Goal: Information Seeking & Learning: Learn about a topic

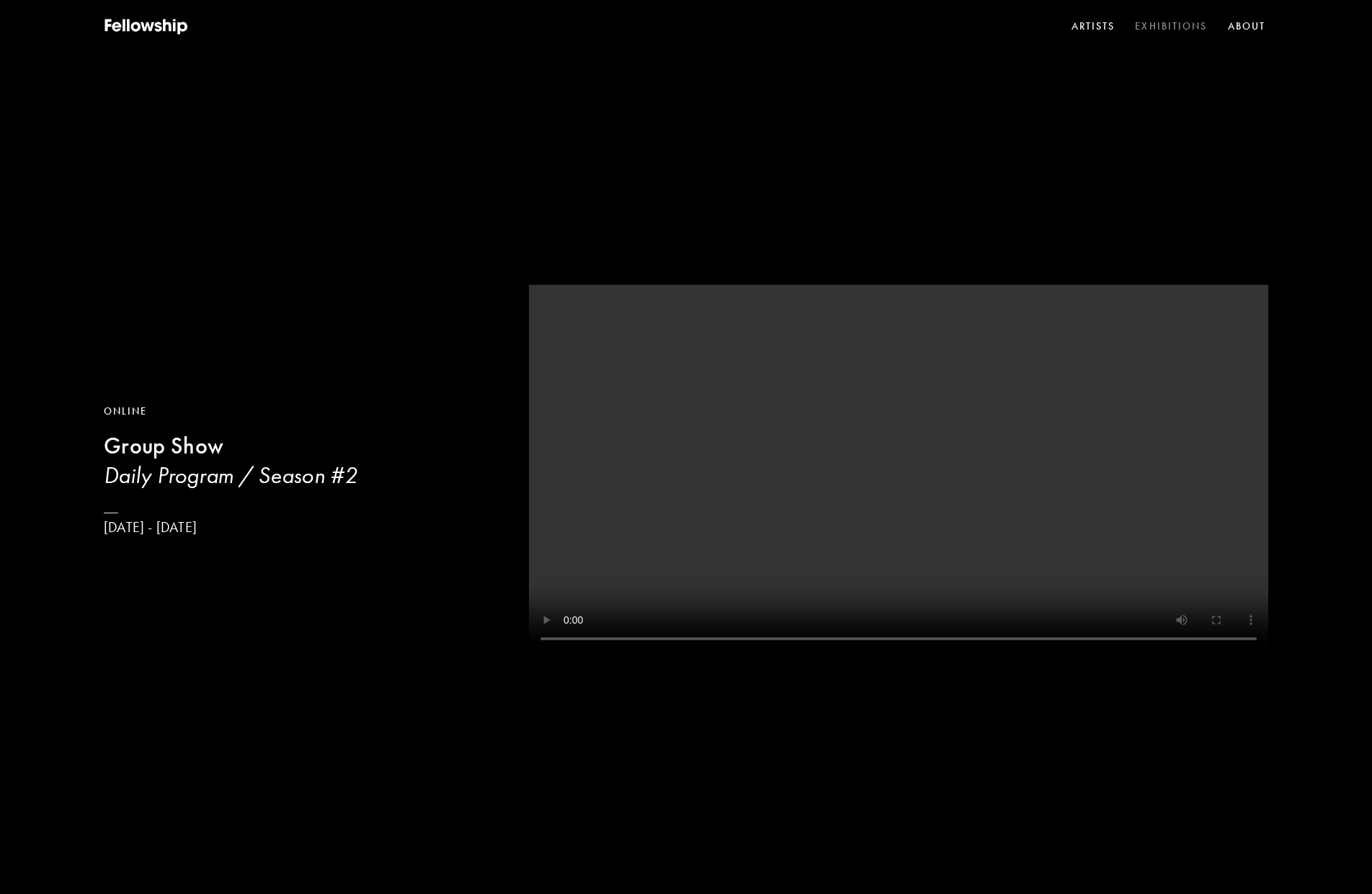
click at [1164, 24] on link "Exhibitions" at bounding box center [1171, 27] width 77 height 22
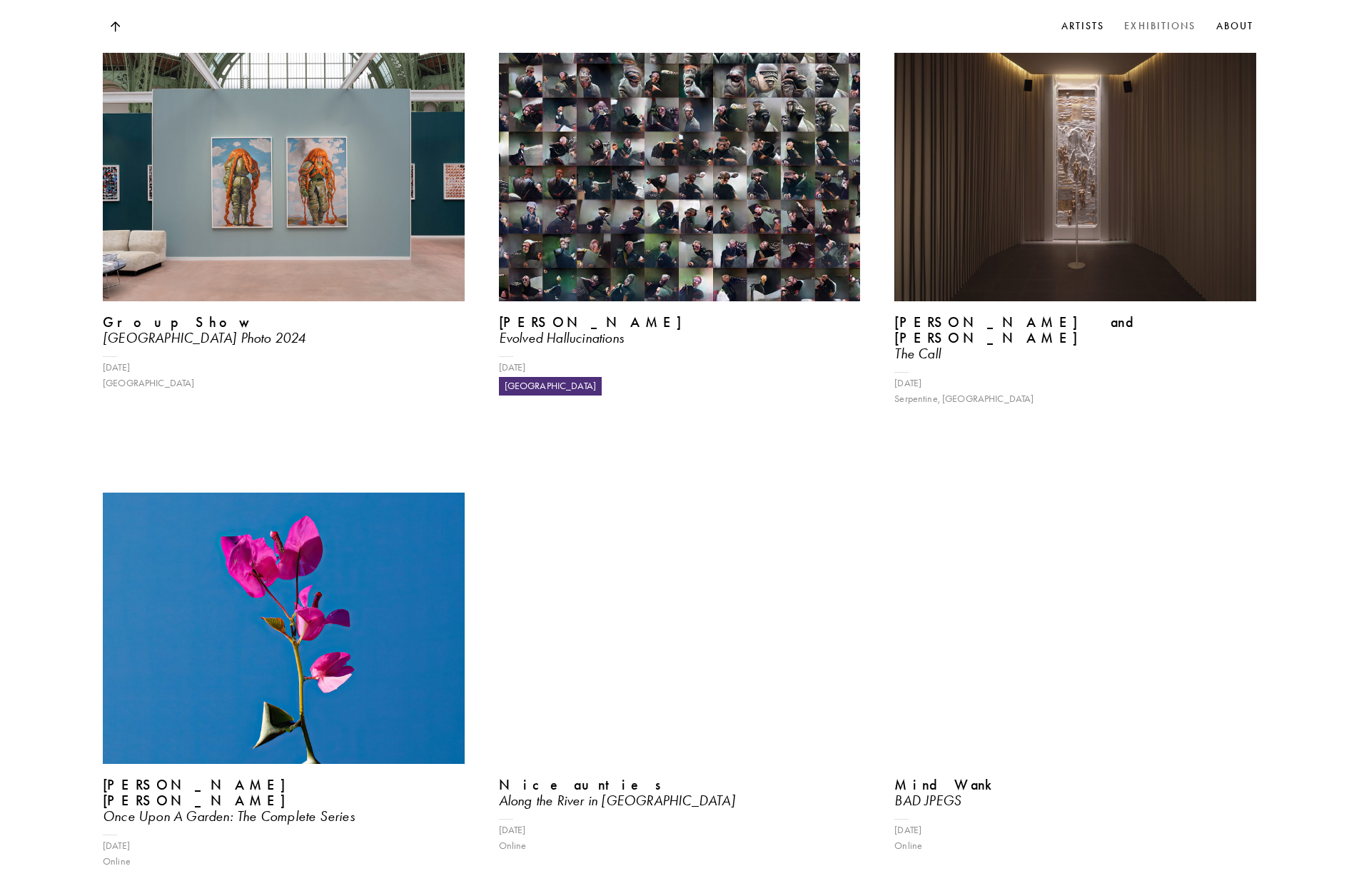
scroll to position [4567, 0]
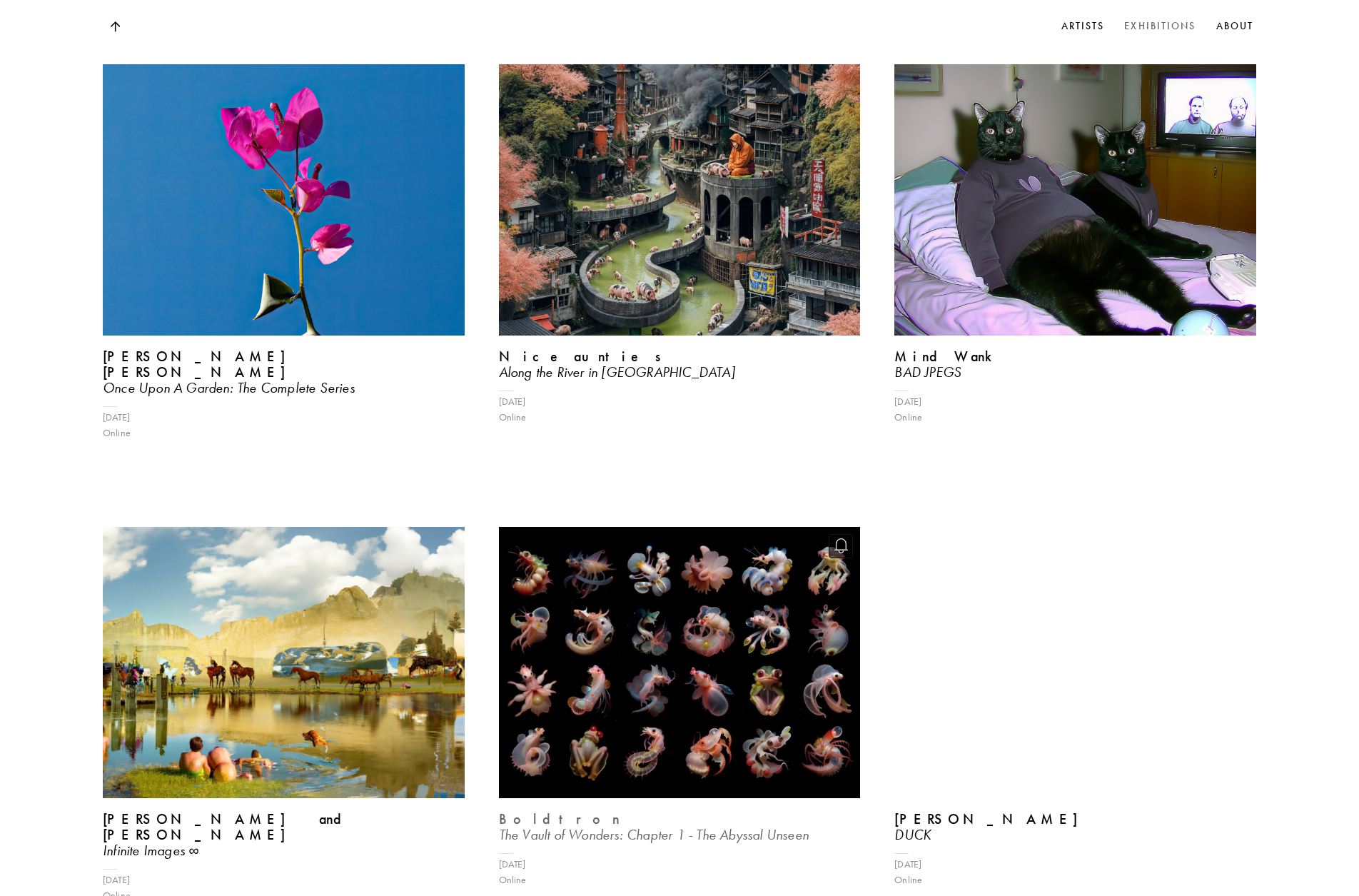
click at [731, 567] on img at bounding box center [679, 662] width 372 height 279
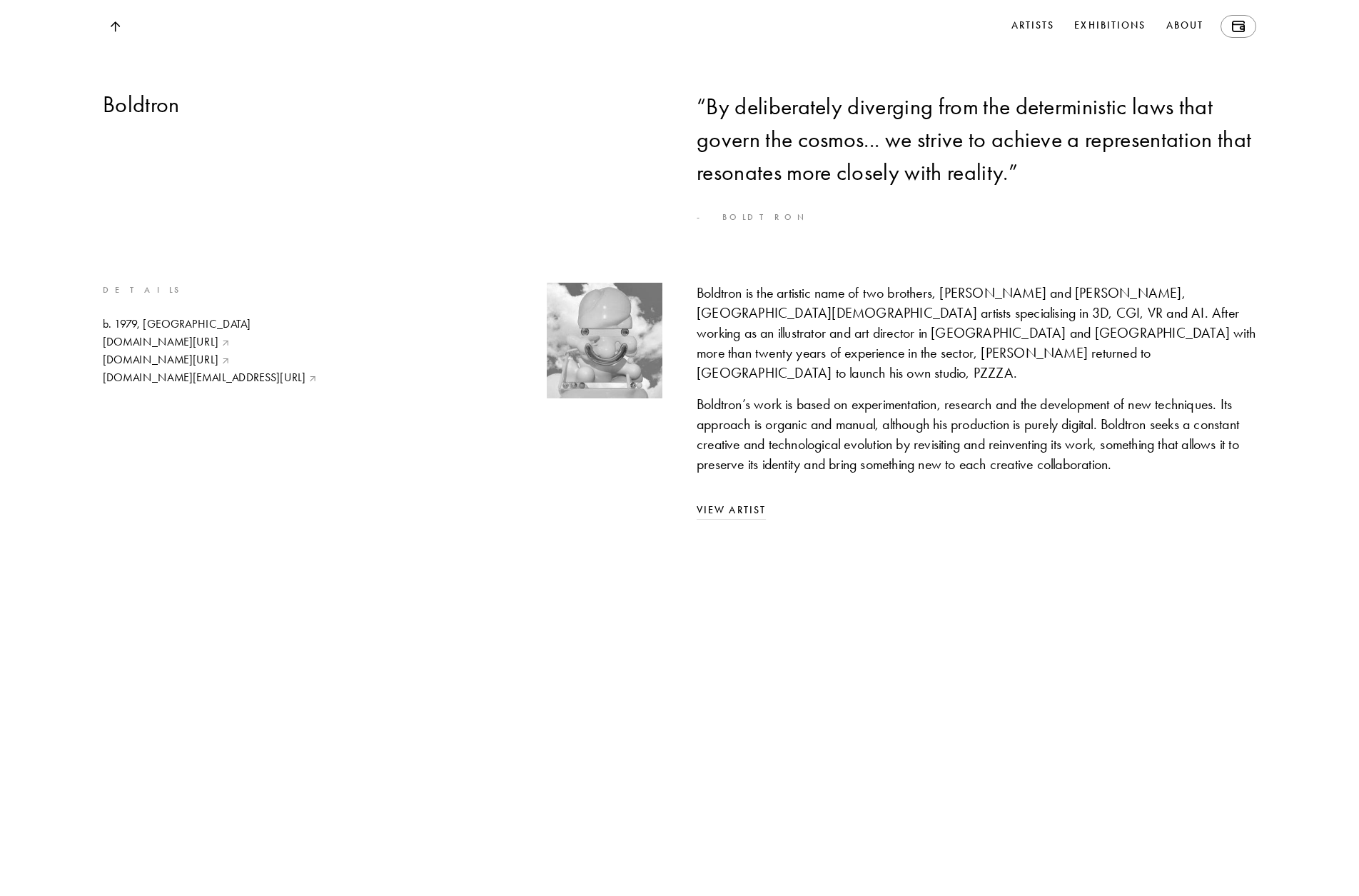
scroll to position [10635, 0]
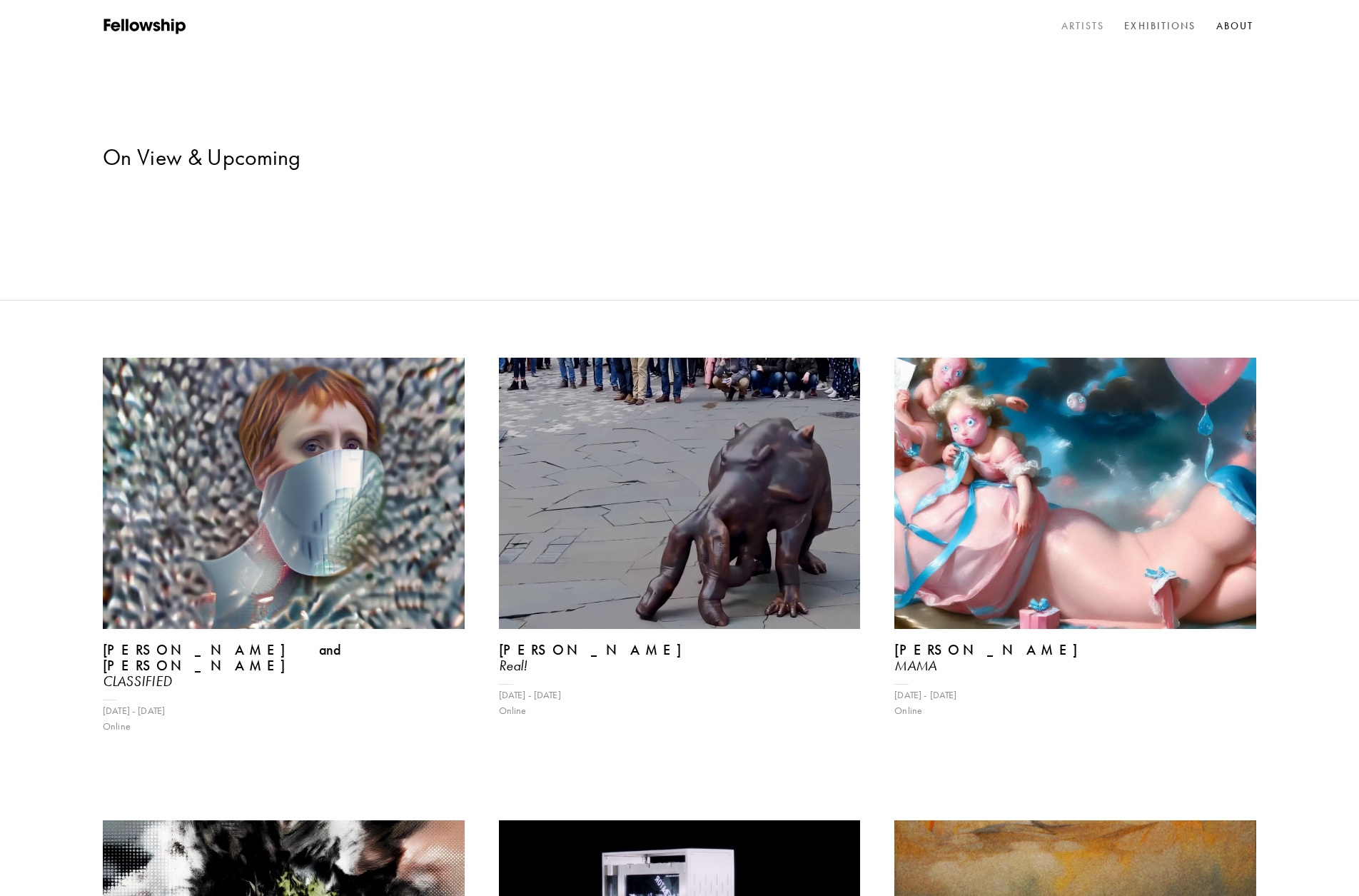
click at [1071, 26] on link "Artists" at bounding box center [1083, 27] width 49 height 22
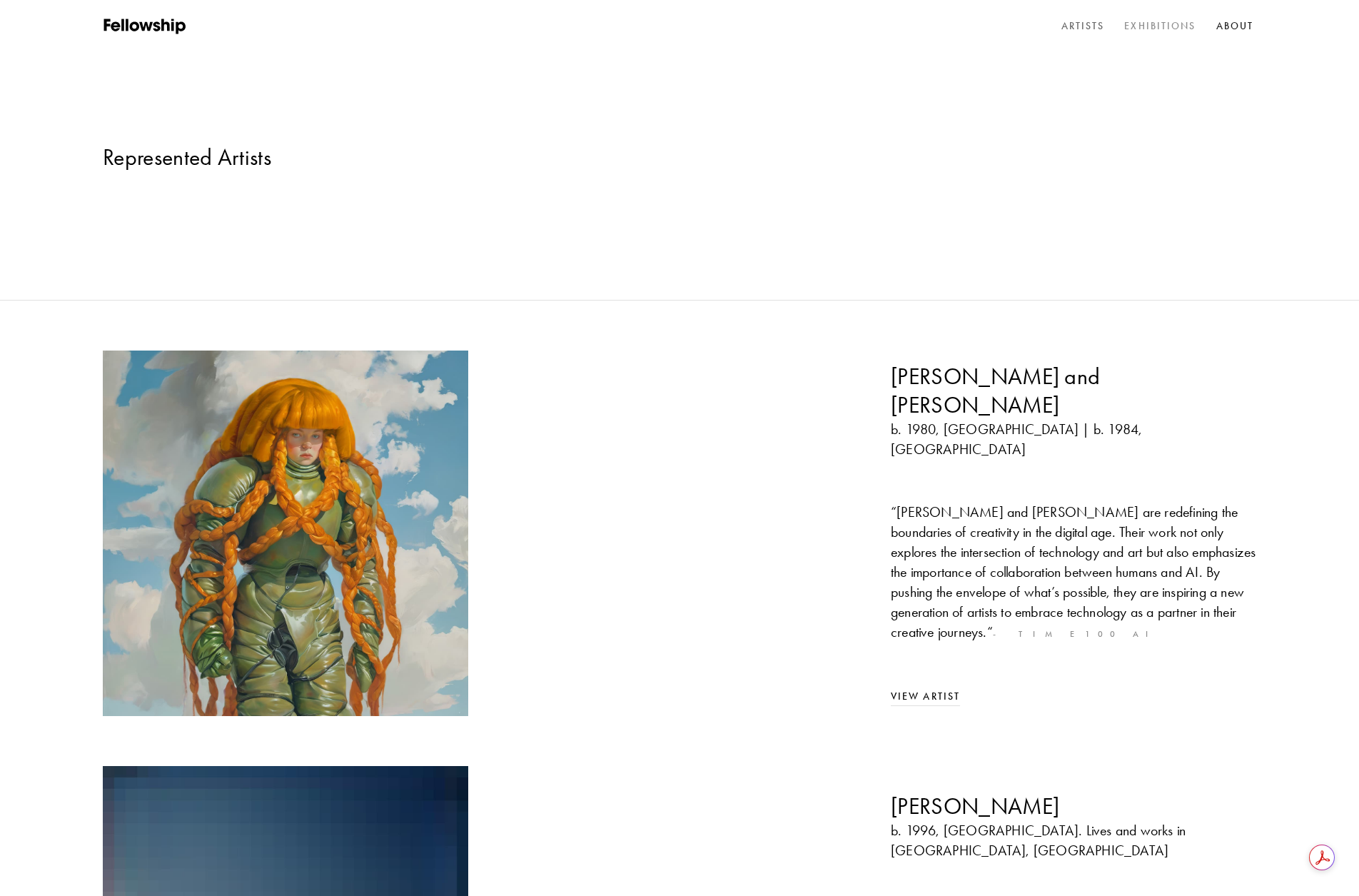
click at [1146, 23] on link "Exhibitions" at bounding box center [1160, 27] width 77 height 22
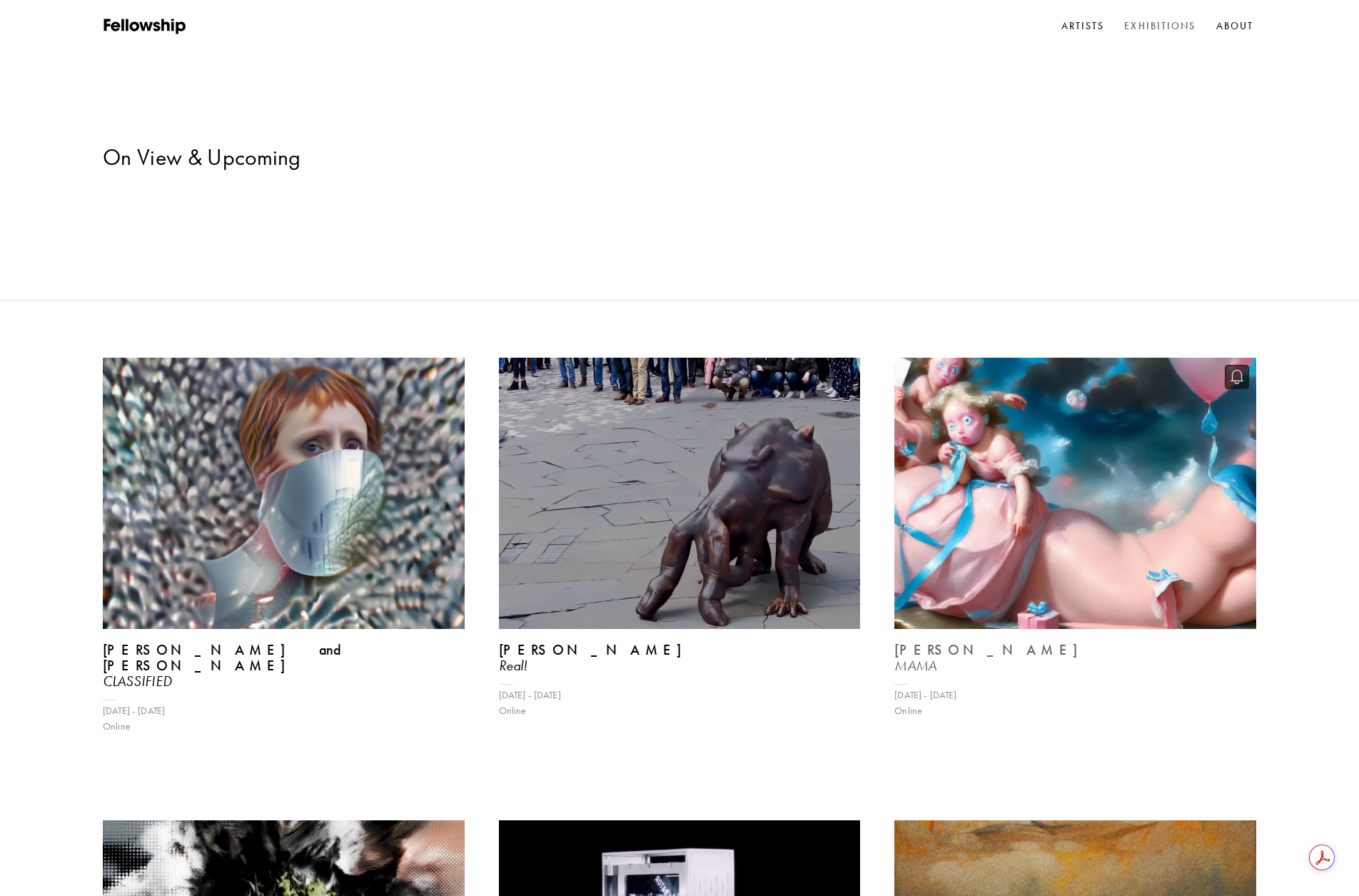
click at [1113, 382] on img at bounding box center [1075, 493] width 372 height 279
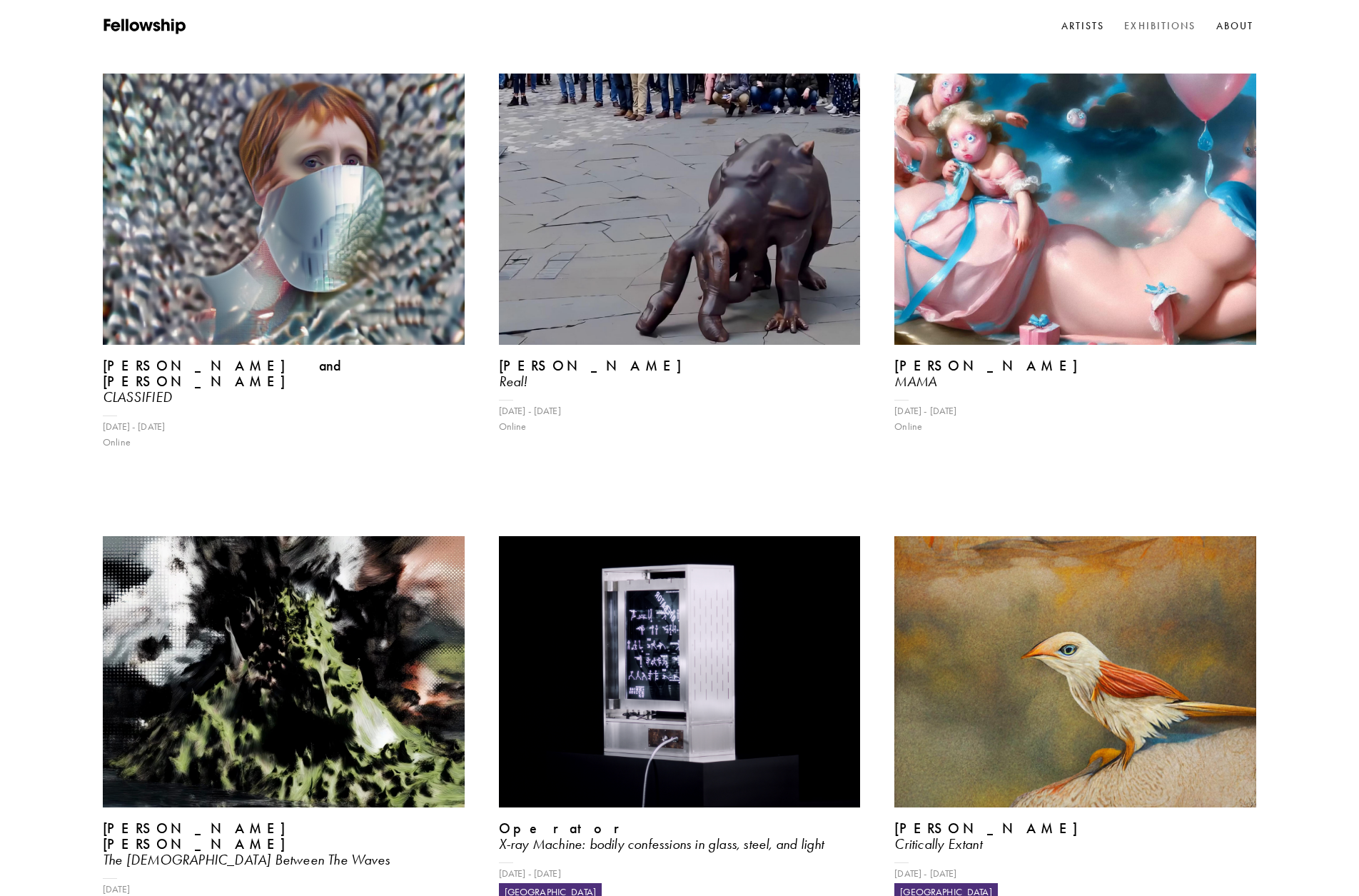
scroll to position [214, 0]
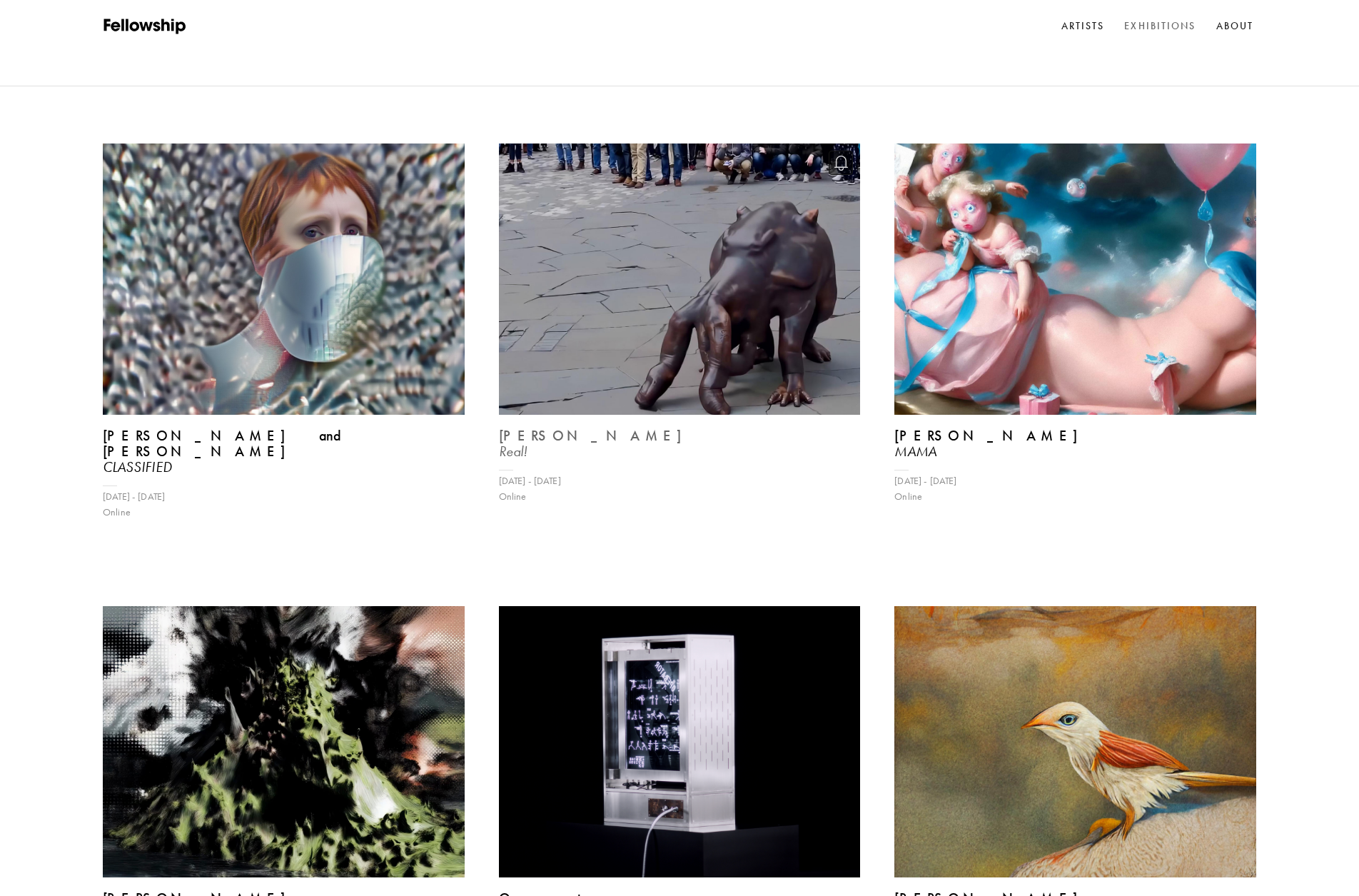
click at [680, 182] on img at bounding box center [679, 279] width 372 height 279
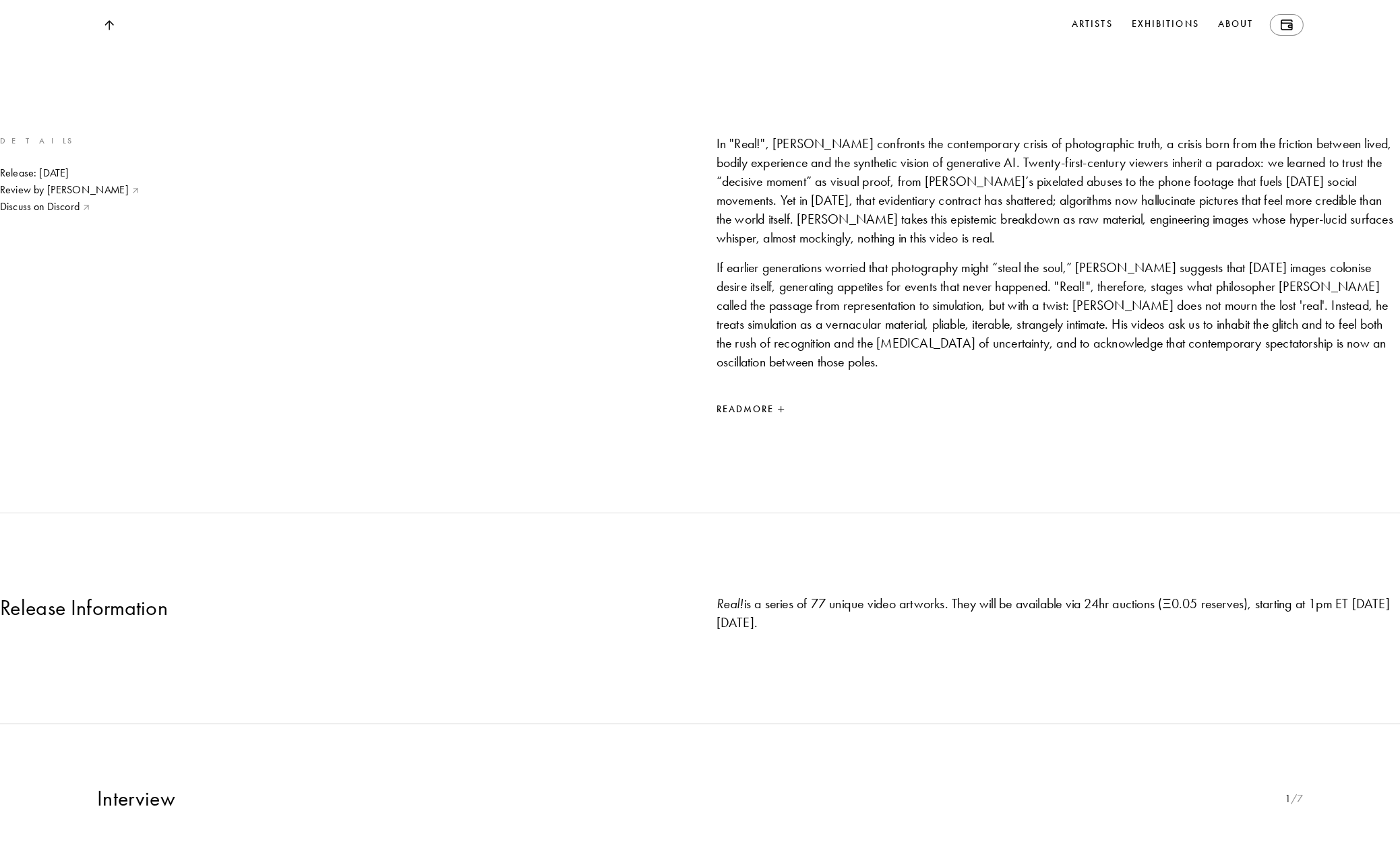
scroll to position [876, 0]
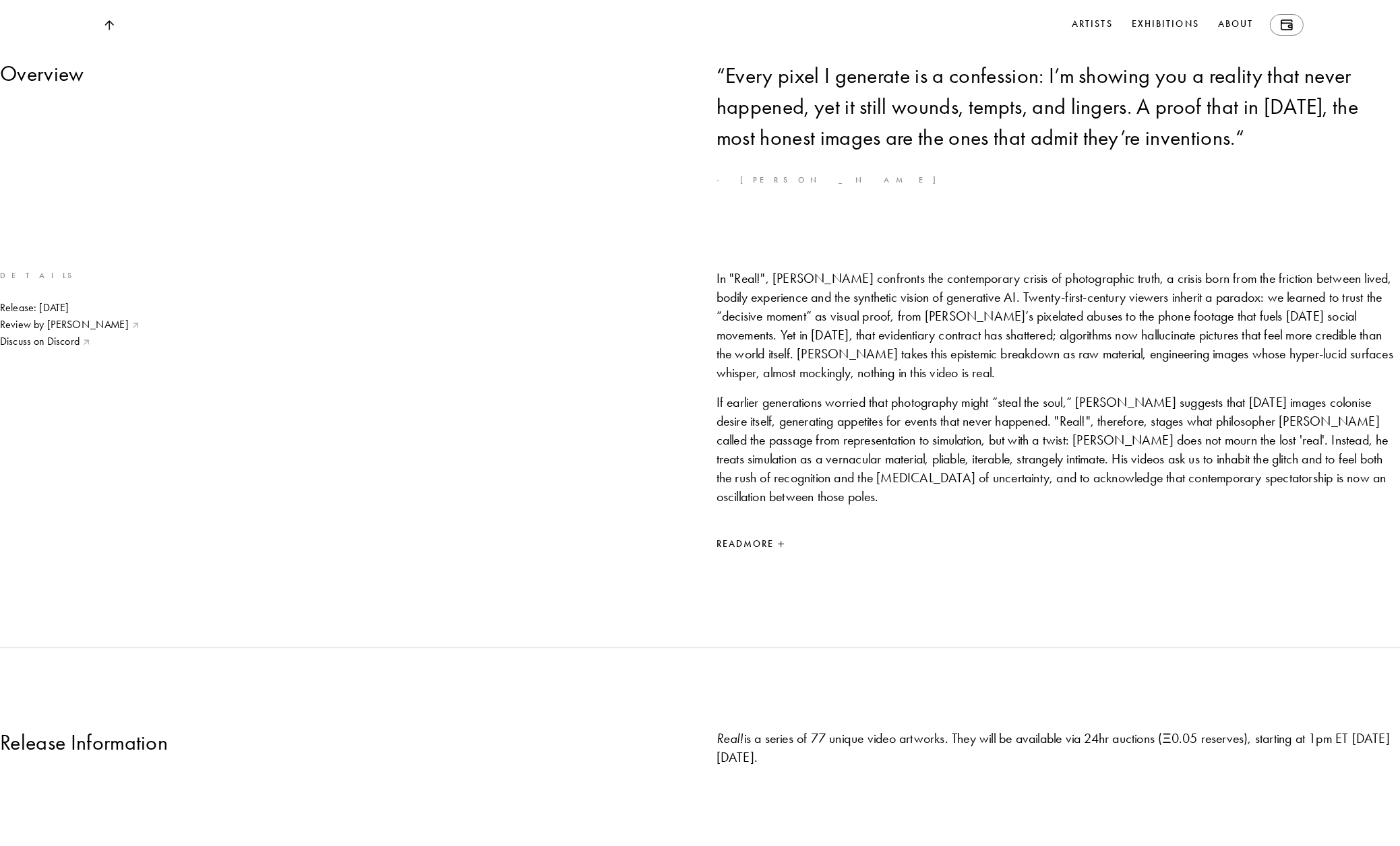
click at [767, 553] on div "Read More" at bounding box center [1058, 545] width 684 height 16
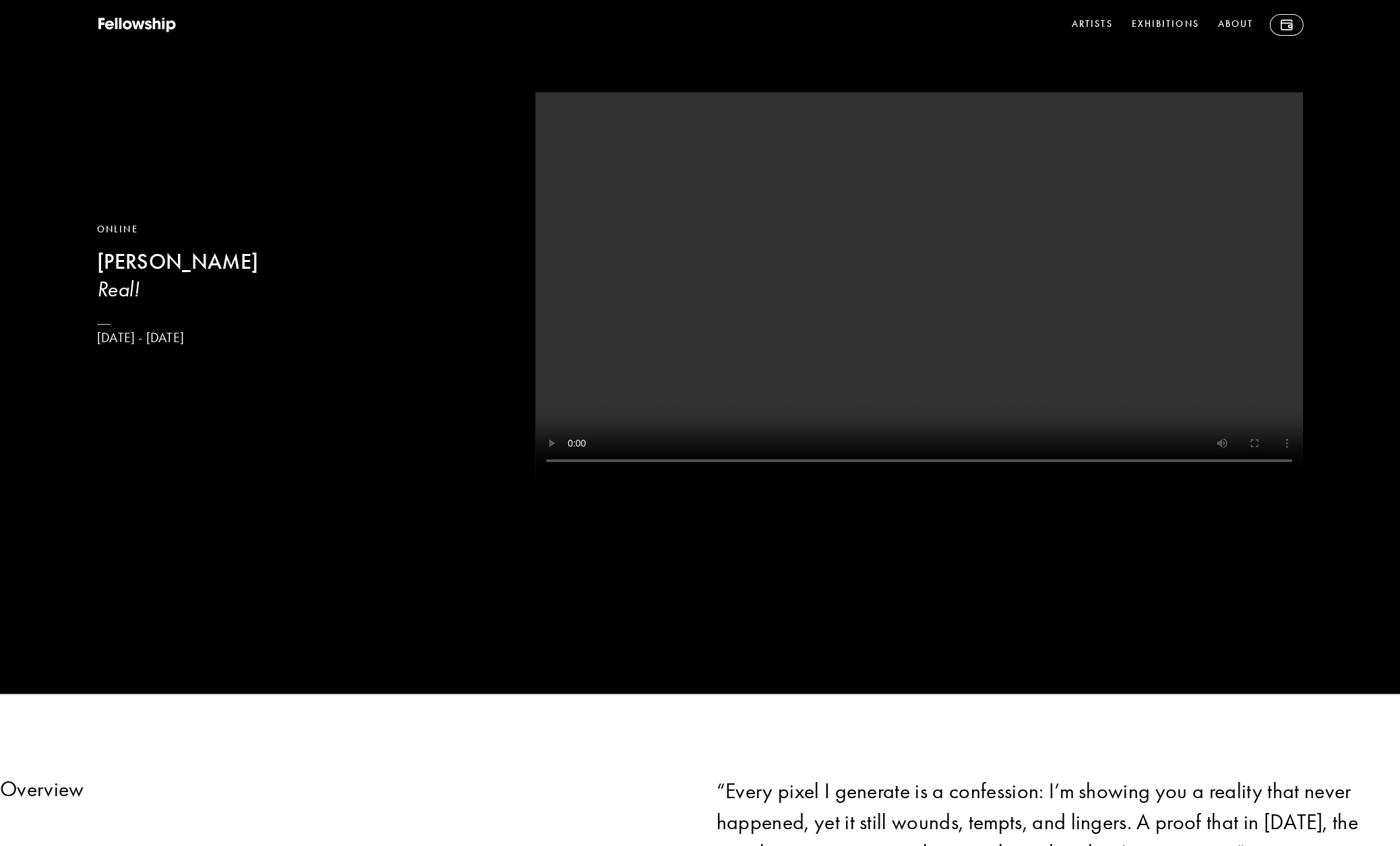
scroll to position [0, 0]
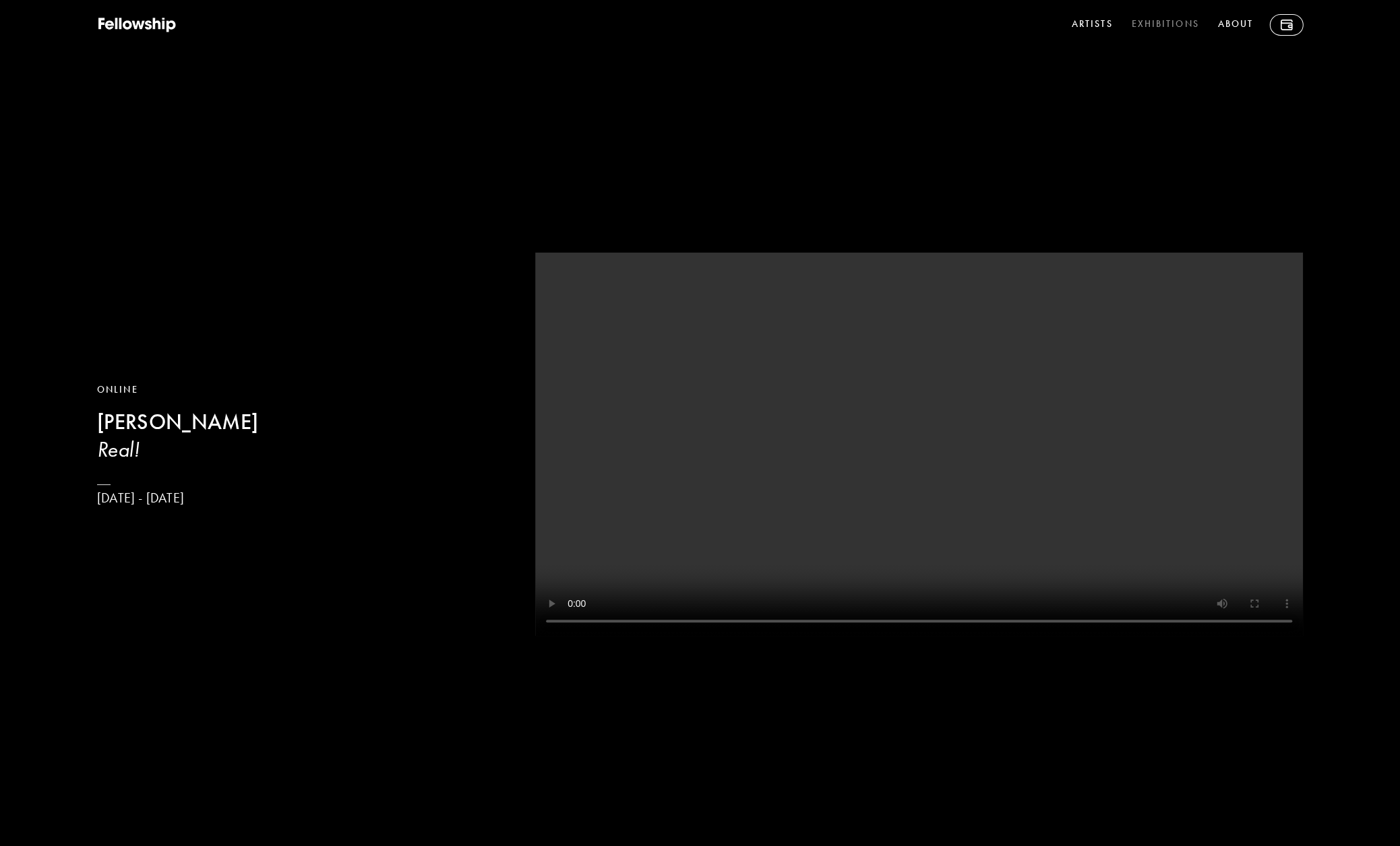
click at [1179, 16] on link "Exhibitions" at bounding box center [1164, 24] width 72 height 21
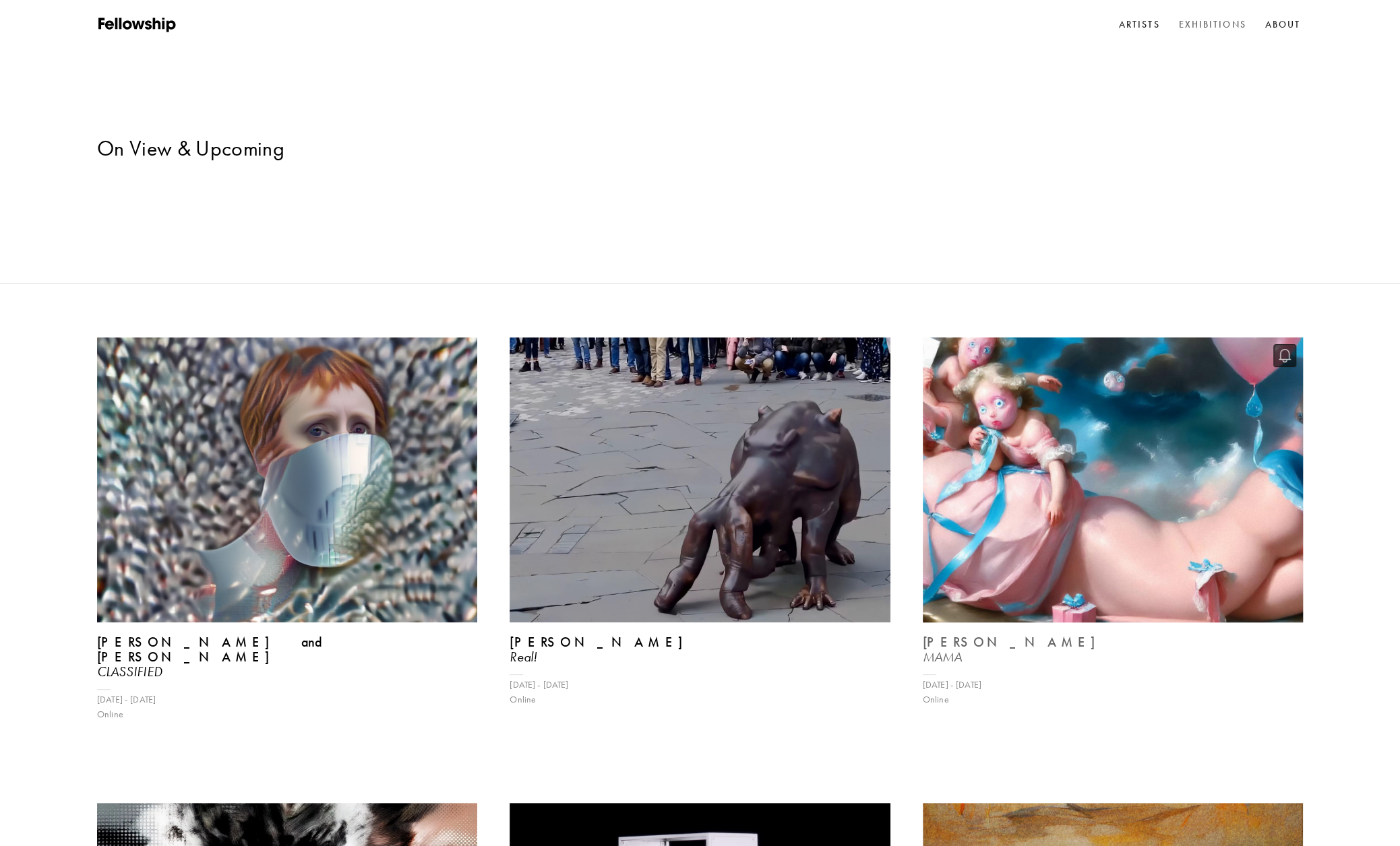
click at [1150, 381] on img at bounding box center [1112, 481] width 392 height 294
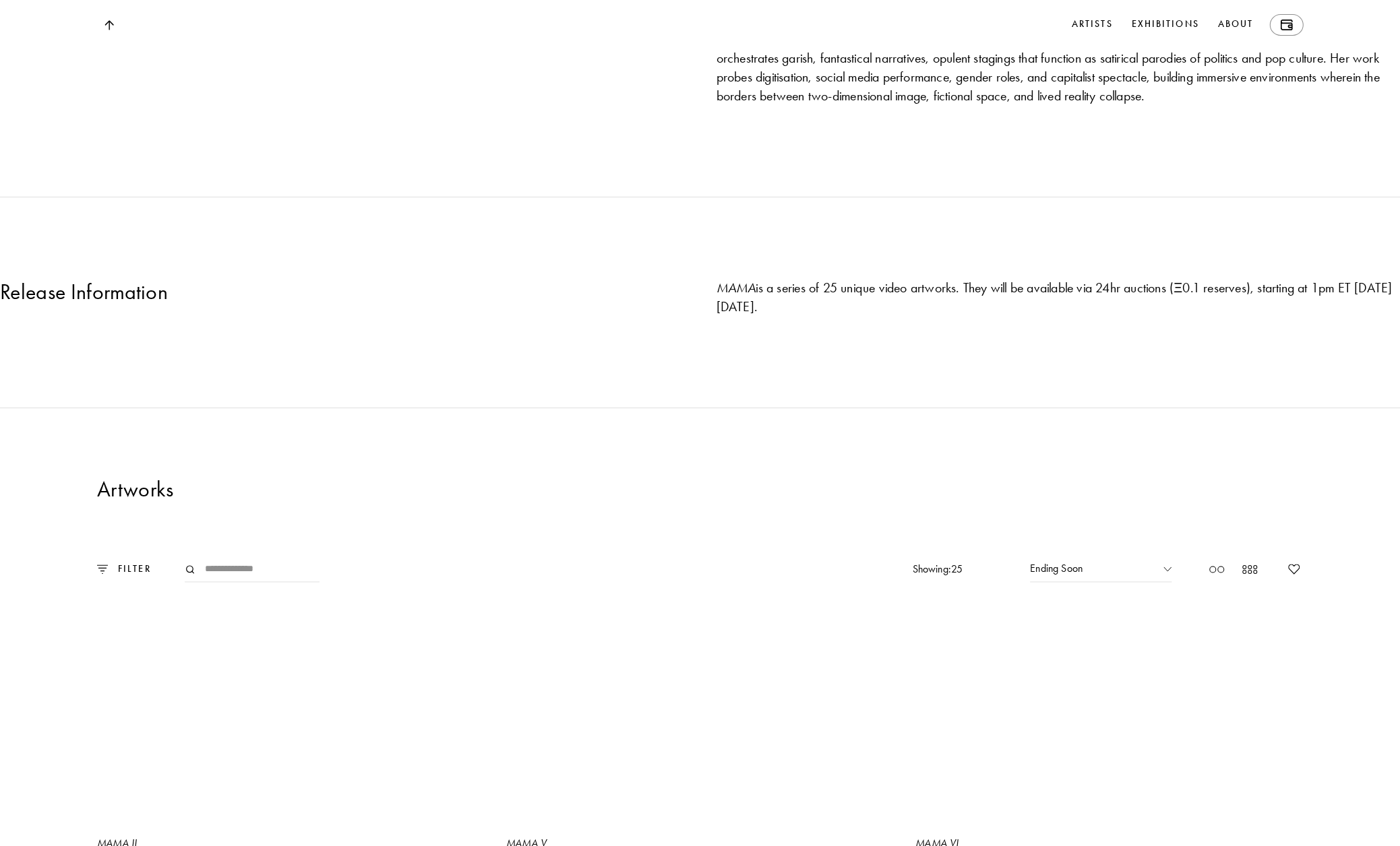
scroll to position [943, 0]
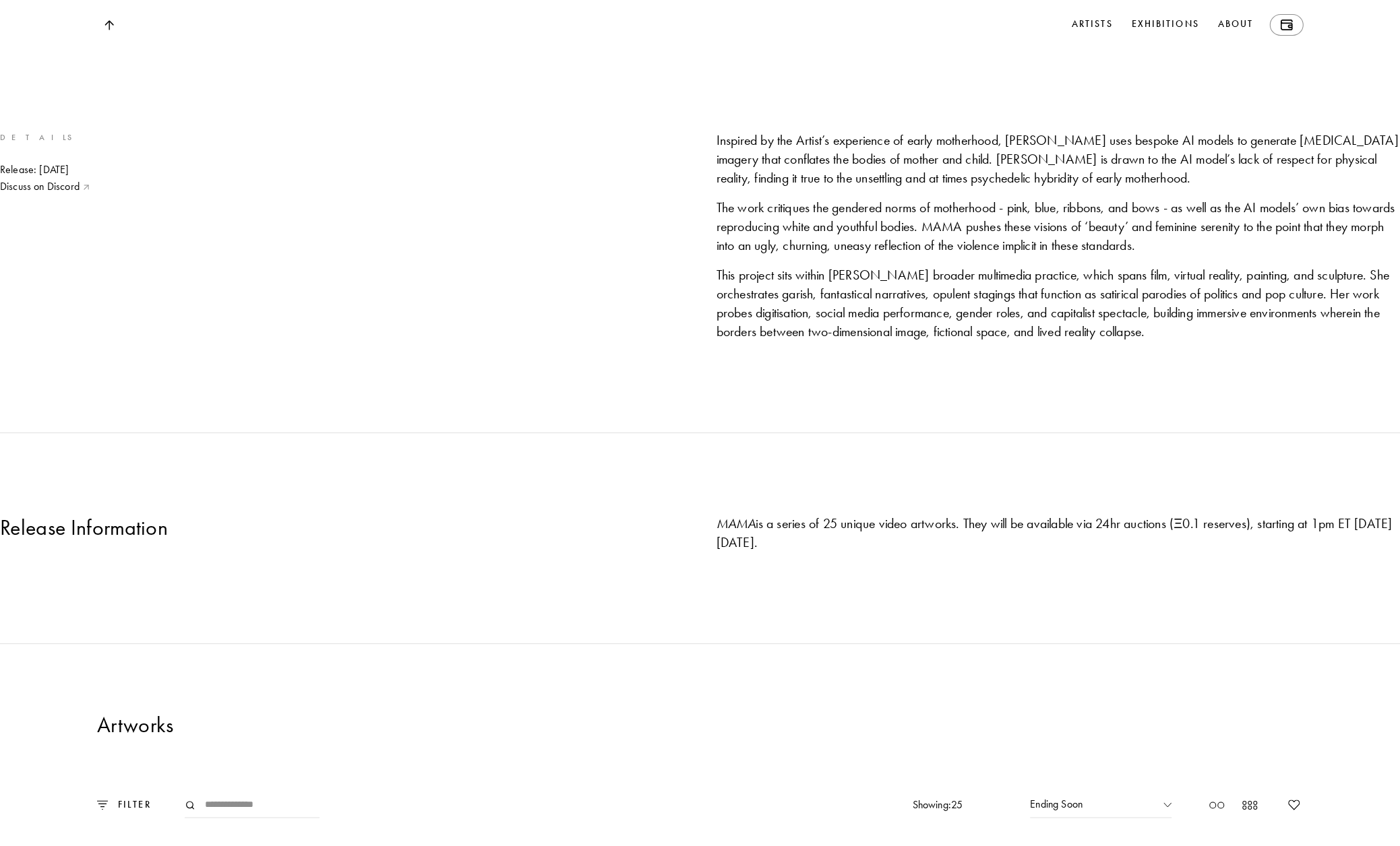
click at [250, 145] on p "Details" at bounding box center [341, 138] width 684 height 15
